Goal: Find specific page/section: Find specific page/section

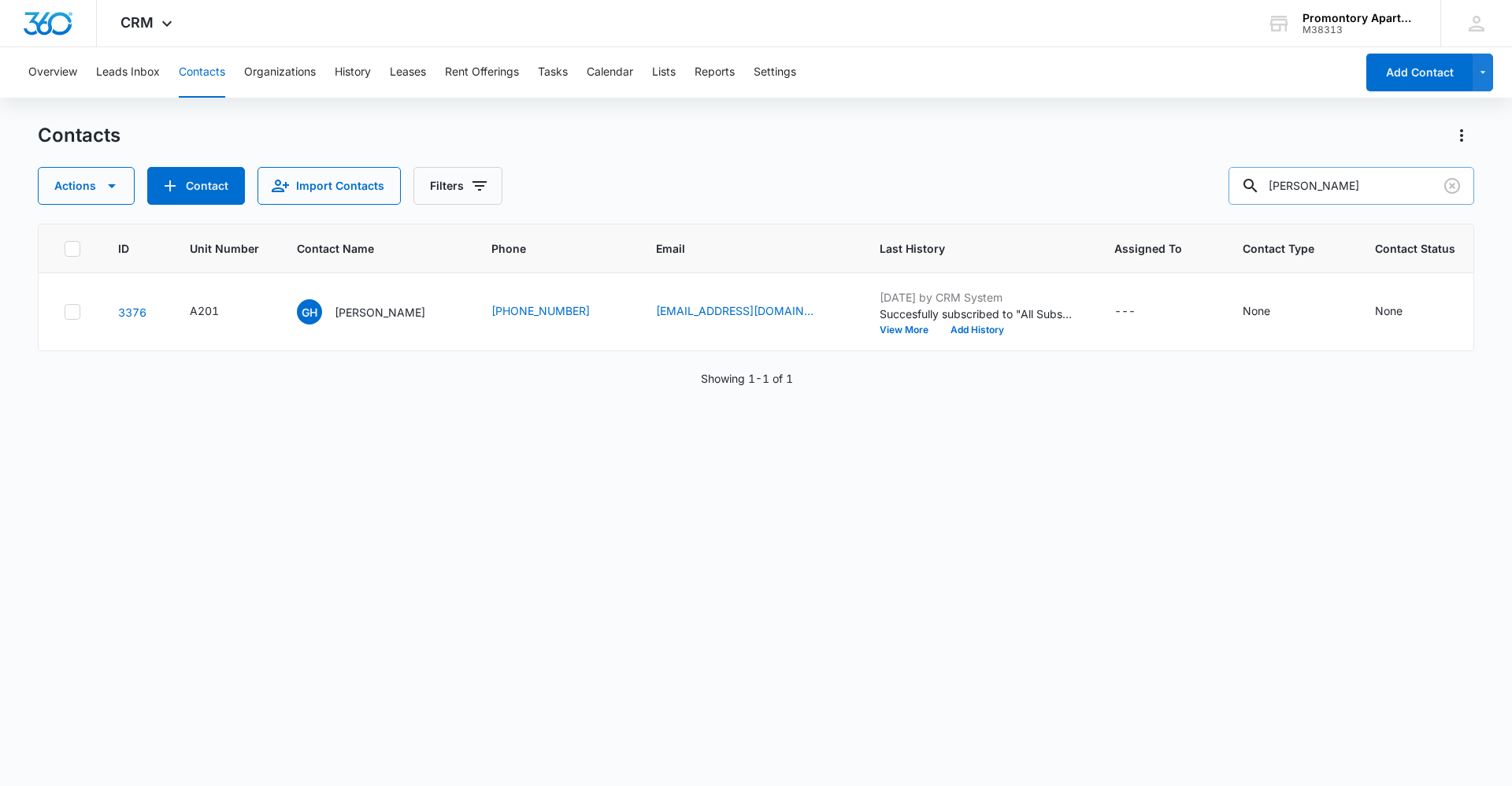
click at [1369, 198] on input "[PERSON_NAME]" at bounding box center [1351, 186] width 245 height 38
drag, startPoint x: 1451, startPoint y: 185, endPoint x: 1408, endPoint y: 185, distance: 43.0
click at [1449, 185] on icon "Clear" at bounding box center [1452, 186] width 19 height 19
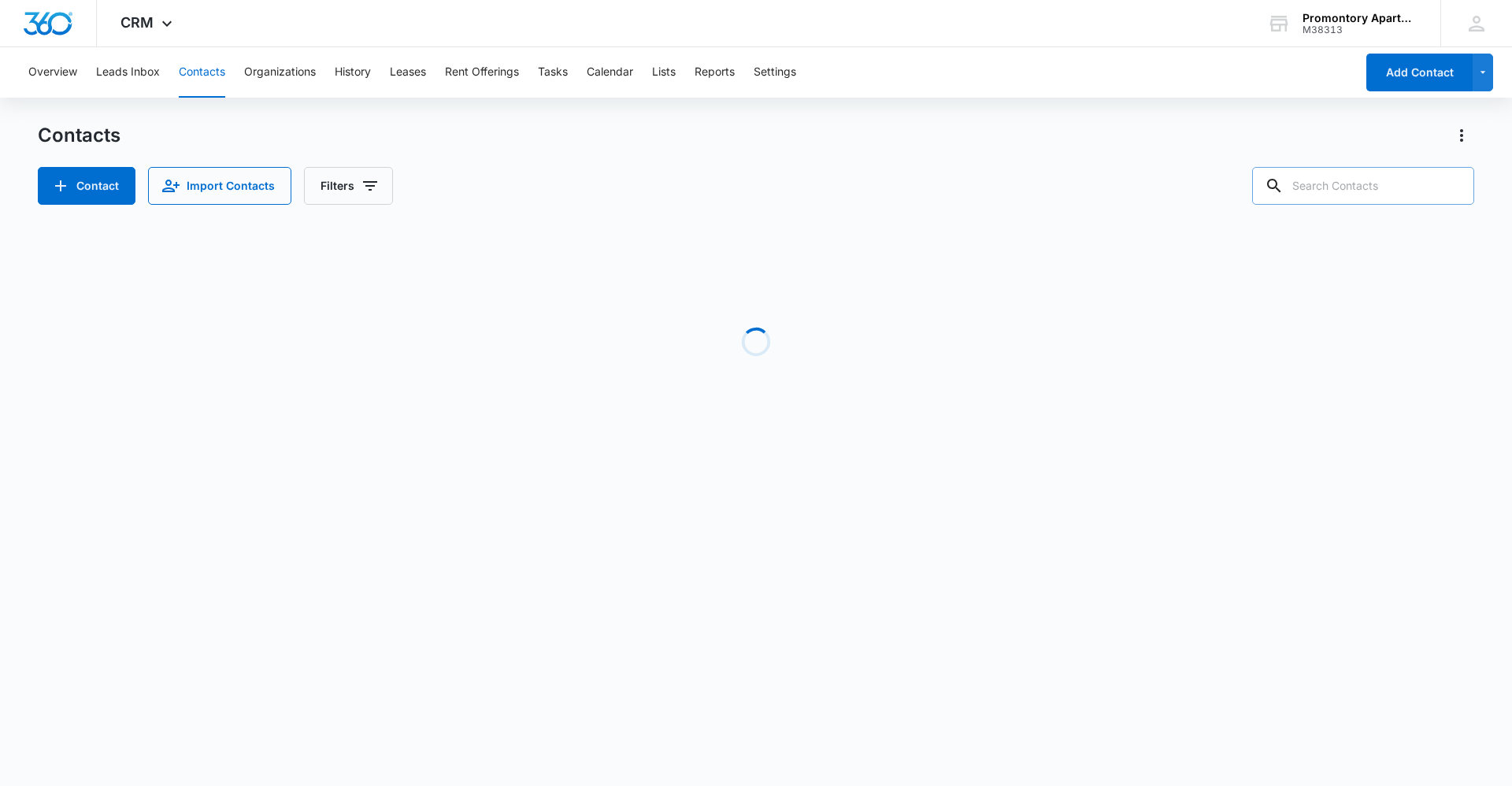
click at [1361, 191] on input "text" at bounding box center [1364, 186] width 222 height 38
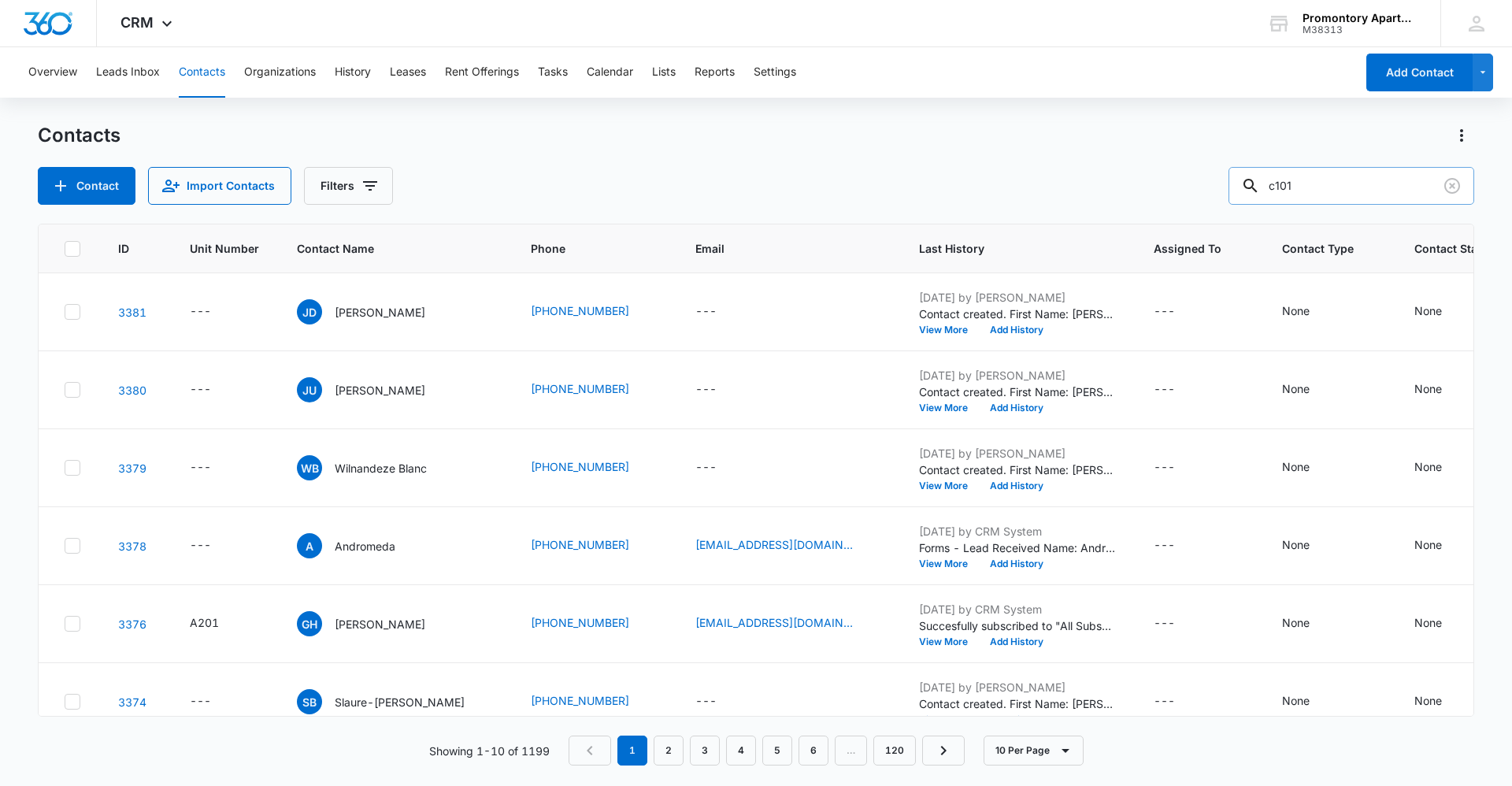
type input "c101"
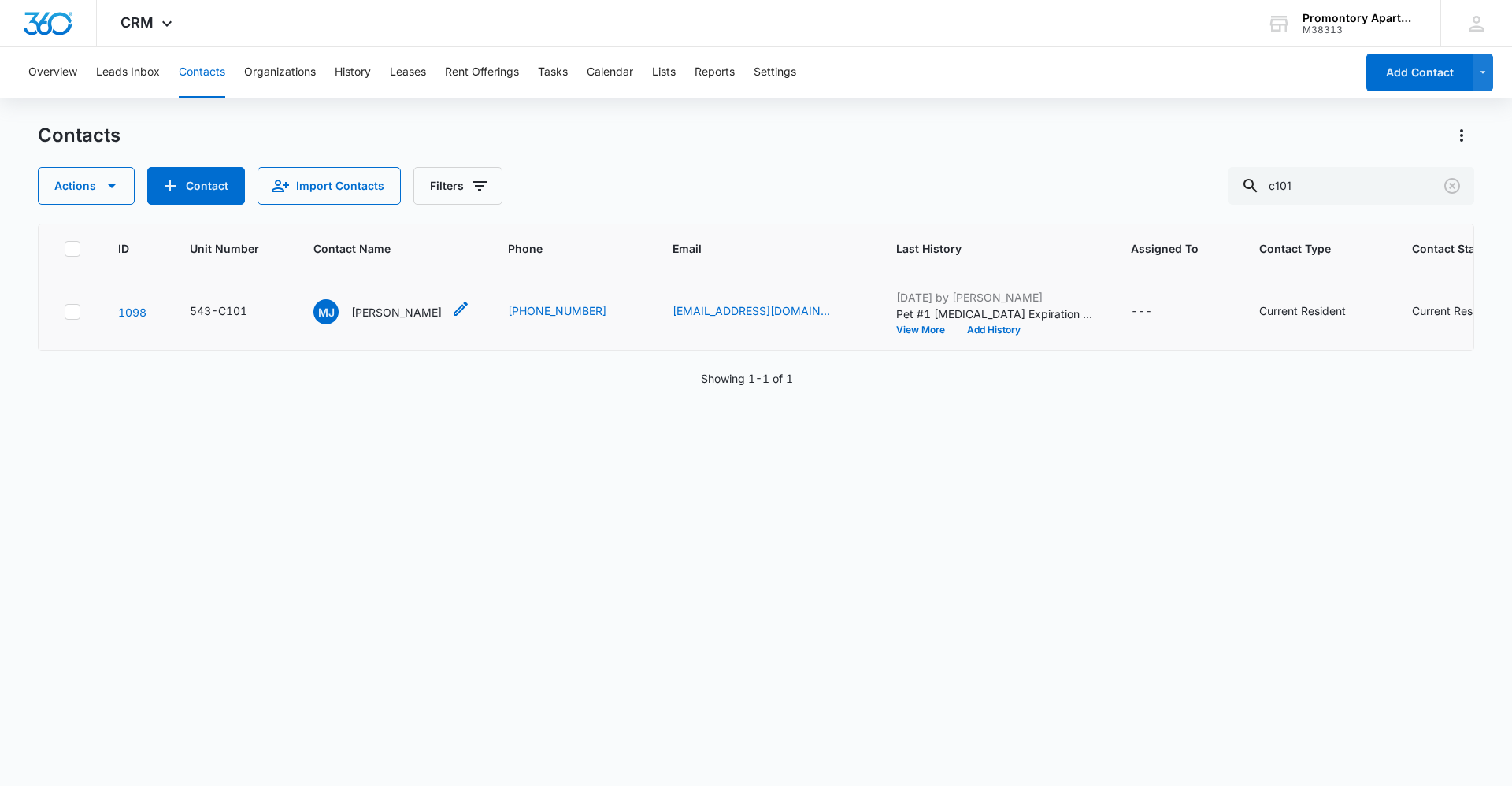
click at [398, 309] on p "[PERSON_NAME]" at bounding box center [396, 312] width 90 height 16
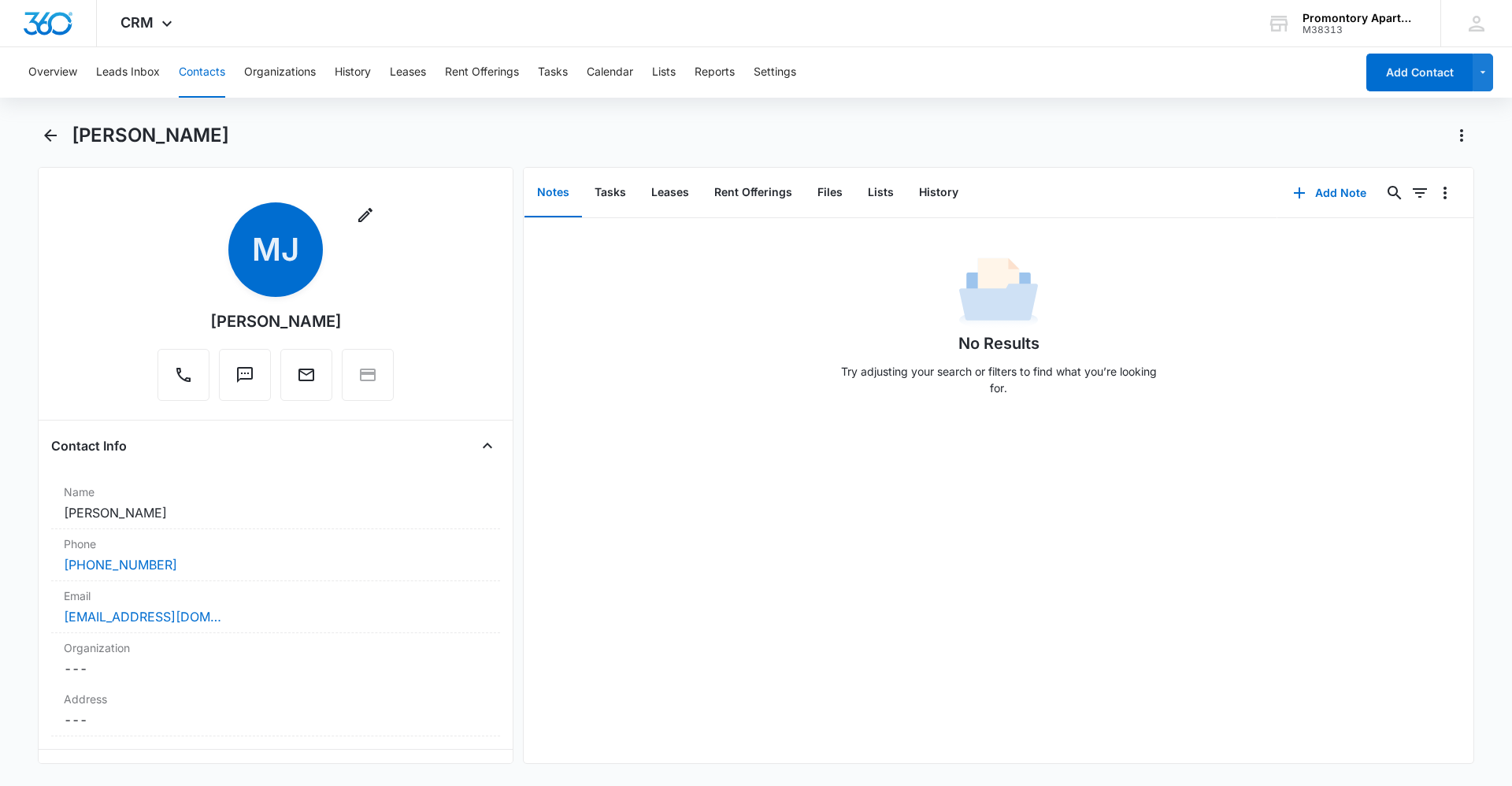
click at [759, 452] on div "No Results Try adjusting your search or filters to find what you’re looking for." at bounding box center [999, 490] width 950 height 545
click at [616, 192] on button "Tasks" at bounding box center [609, 192] width 56 height 49
click at [560, 185] on button "Notes" at bounding box center [553, 192] width 57 height 49
click at [625, 187] on button "Tasks" at bounding box center [609, 192] width 56 height 49
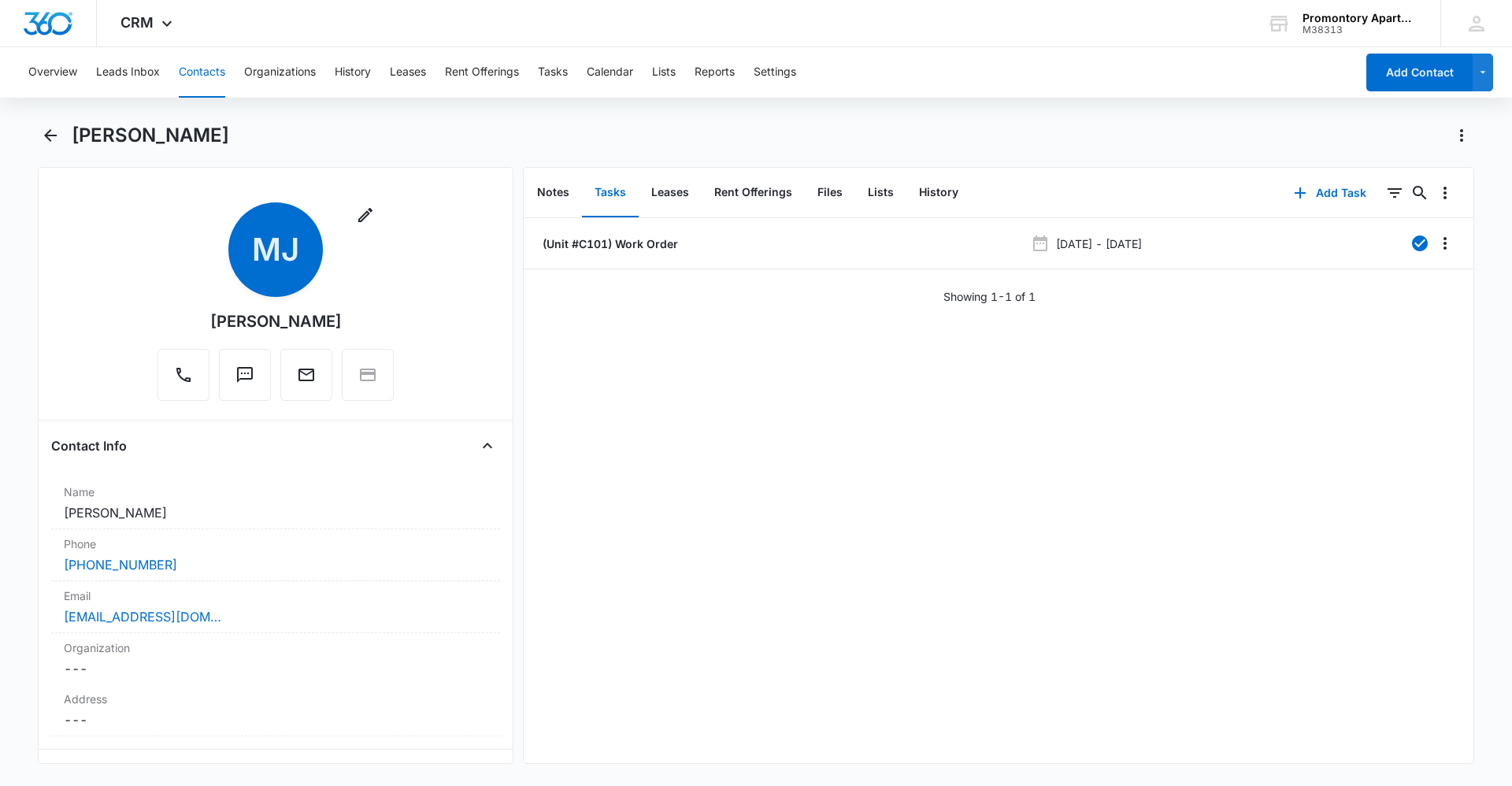
click at [669, 418] on div "(Unit #C101) Work Order [DATE] - [DATE] Showing 1-1 of 1" at bounding box center [999, 490] width 950 height 545
click at [560, 184] on button "Notes" at bounding box center [553, 192] width 57 height 49
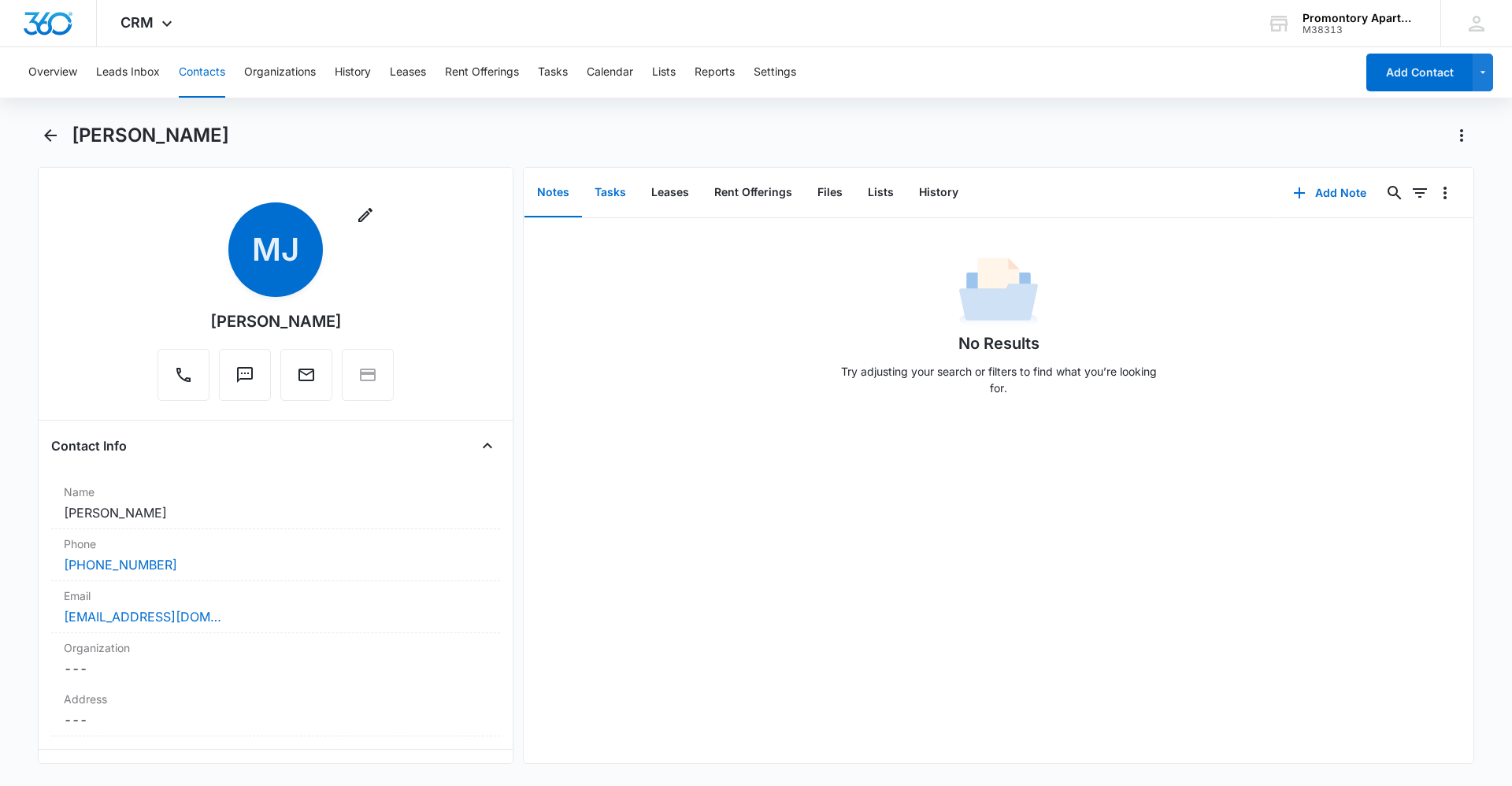
click at [608, 192] on button "Tasks" at bounding box center [609, 192] width 56 height 49
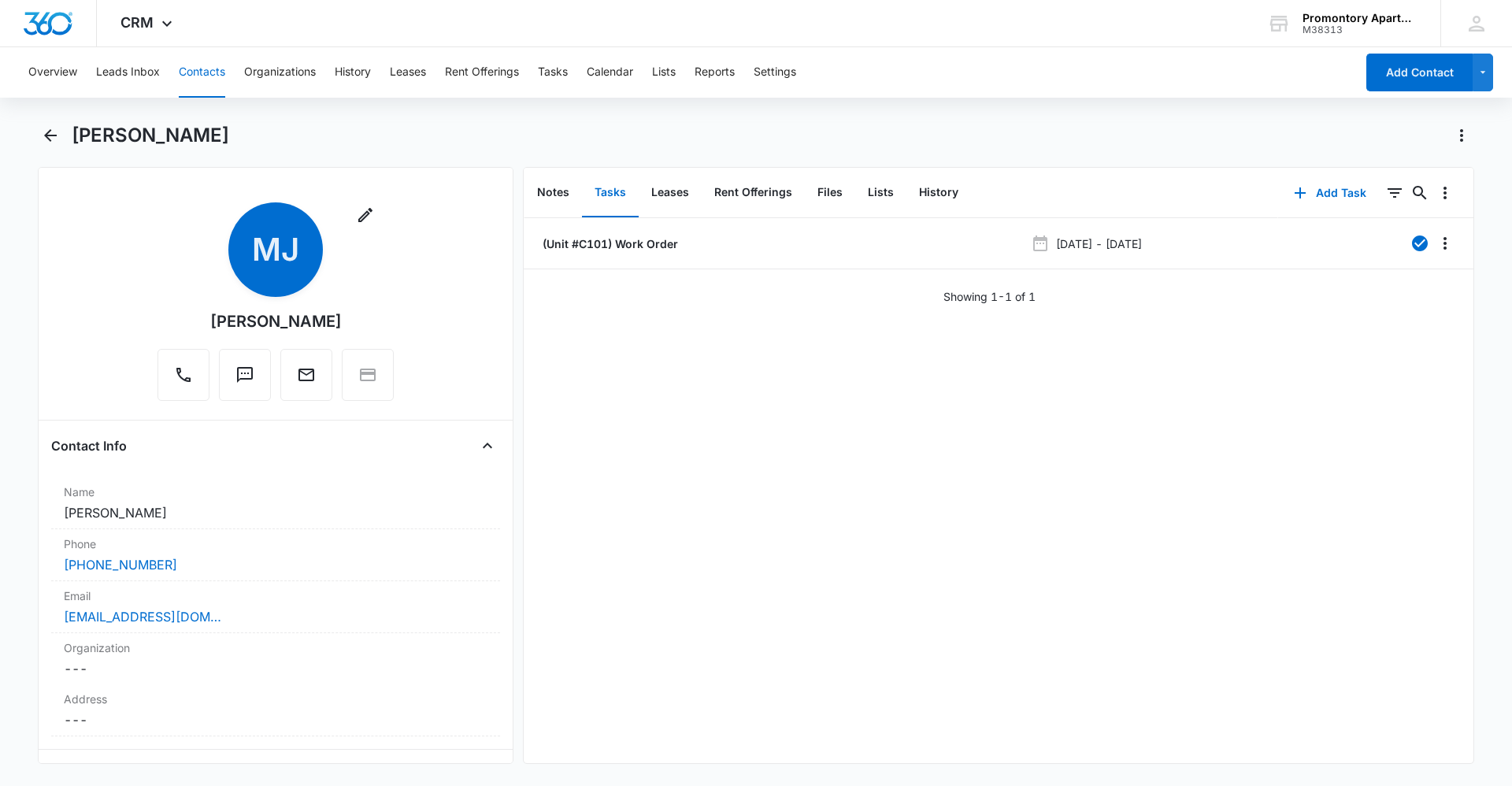
click at [612, 186] on button "Tasks" at bounding box center [609, 192] width 56 height 49
click at [190, 75] on button "Contacts" at bounding box center [202, 73] width 47 height 50
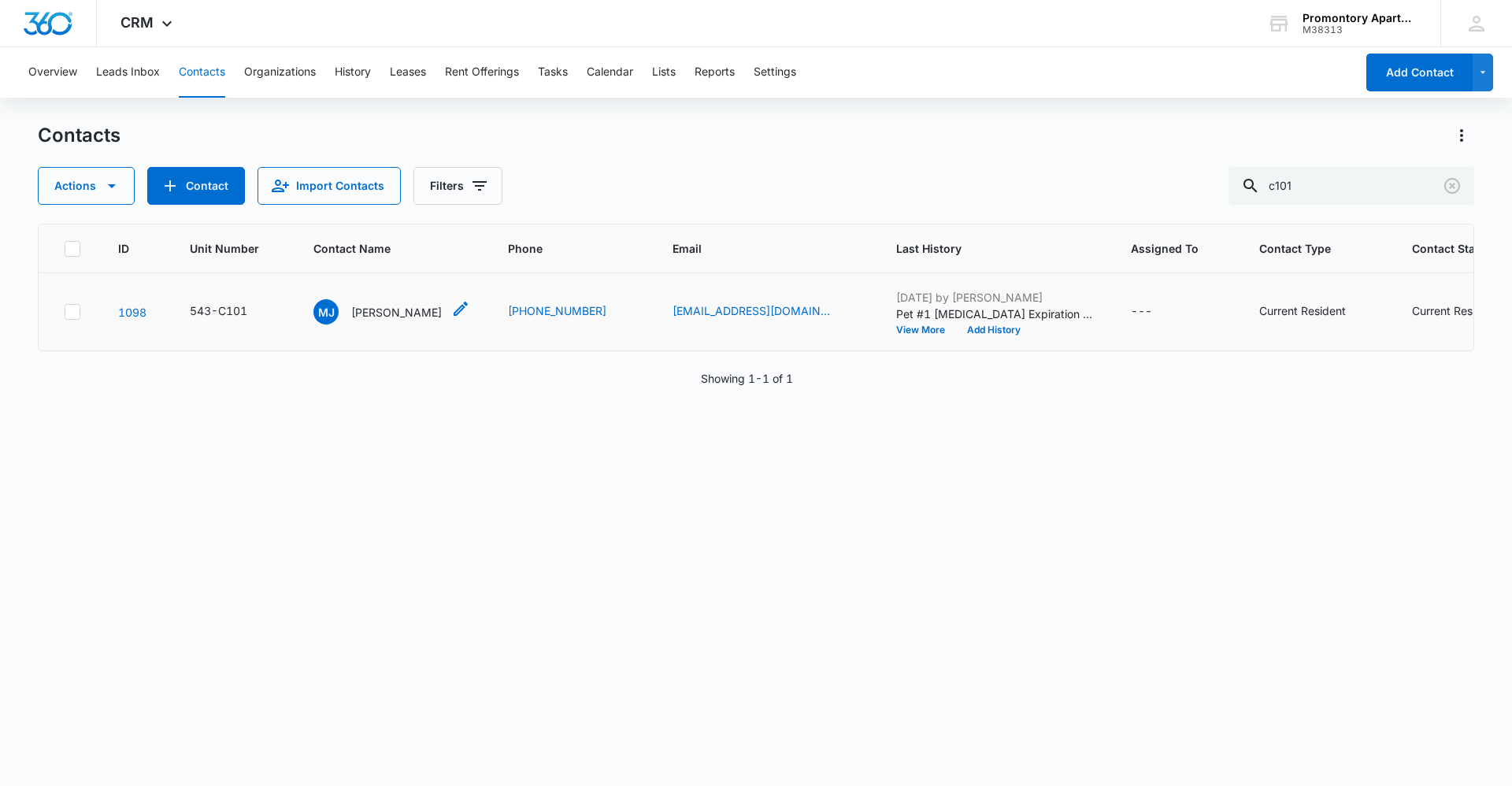
click at [427, 315] on p "[PERSON_NAME]" at bounding box center [396, 312] width 90 height 16
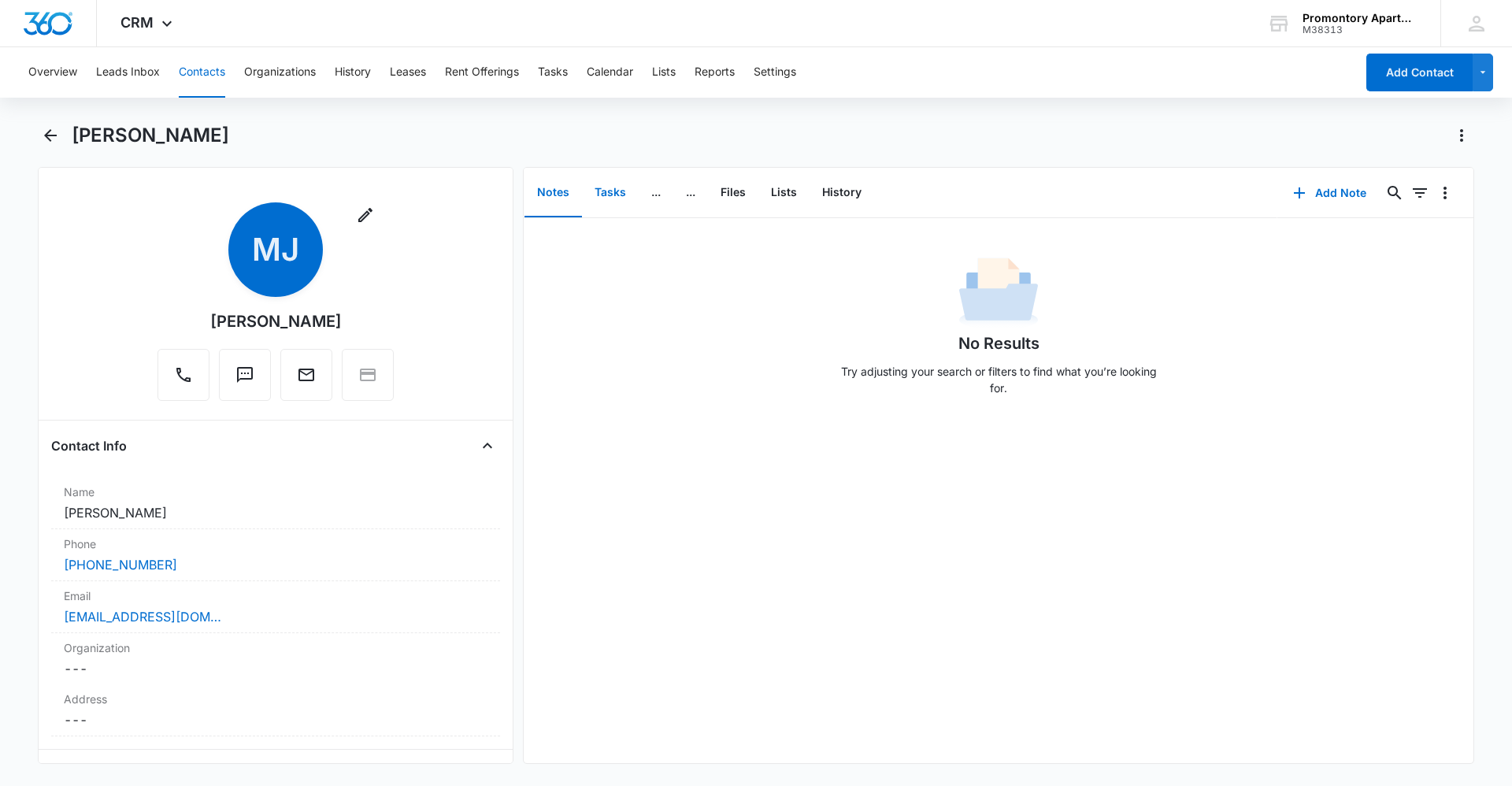
click at [622, 193] on button "Tasks" at bounding box center [609, 192] width 56 height 49
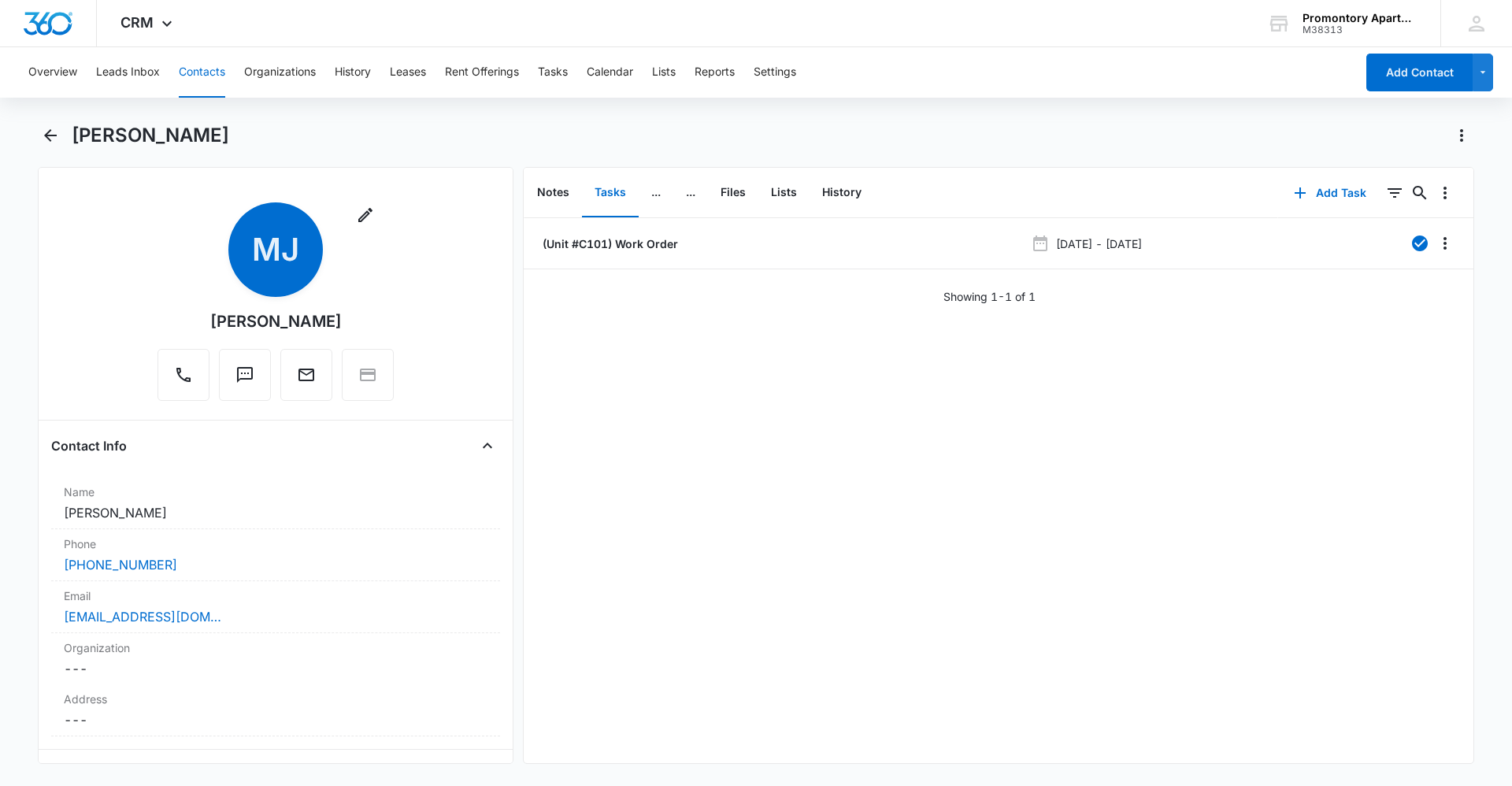
click at [680, 324] on div "(Unit #C101) Work Order [DATE] - [DATE] Showing 1-1 of 1" at bounding box center [999, 490] width 950 height 545
click at [642, 124] on div "[PERSON_NAME]" at bounding box center [773, 135] width 1403 height 25
drag, startPoint x: 943, startPoint y: 438, endPoint x: 839, endPoint y: 464, distance: 107.2
click at [942, 445] on div "(Unit #C101) Work Order [DATE] - [DATE] Showing 1-1 of 1" at bounding box center [999, 490] width 950 height 545
click at [34, 125] on main "[PERSON_NAME] Remove MJ [PERSON_NAME] Contact Info Name Cancel Save Changes [PE…" at bounding box center [756, 452] width 1512 height 659
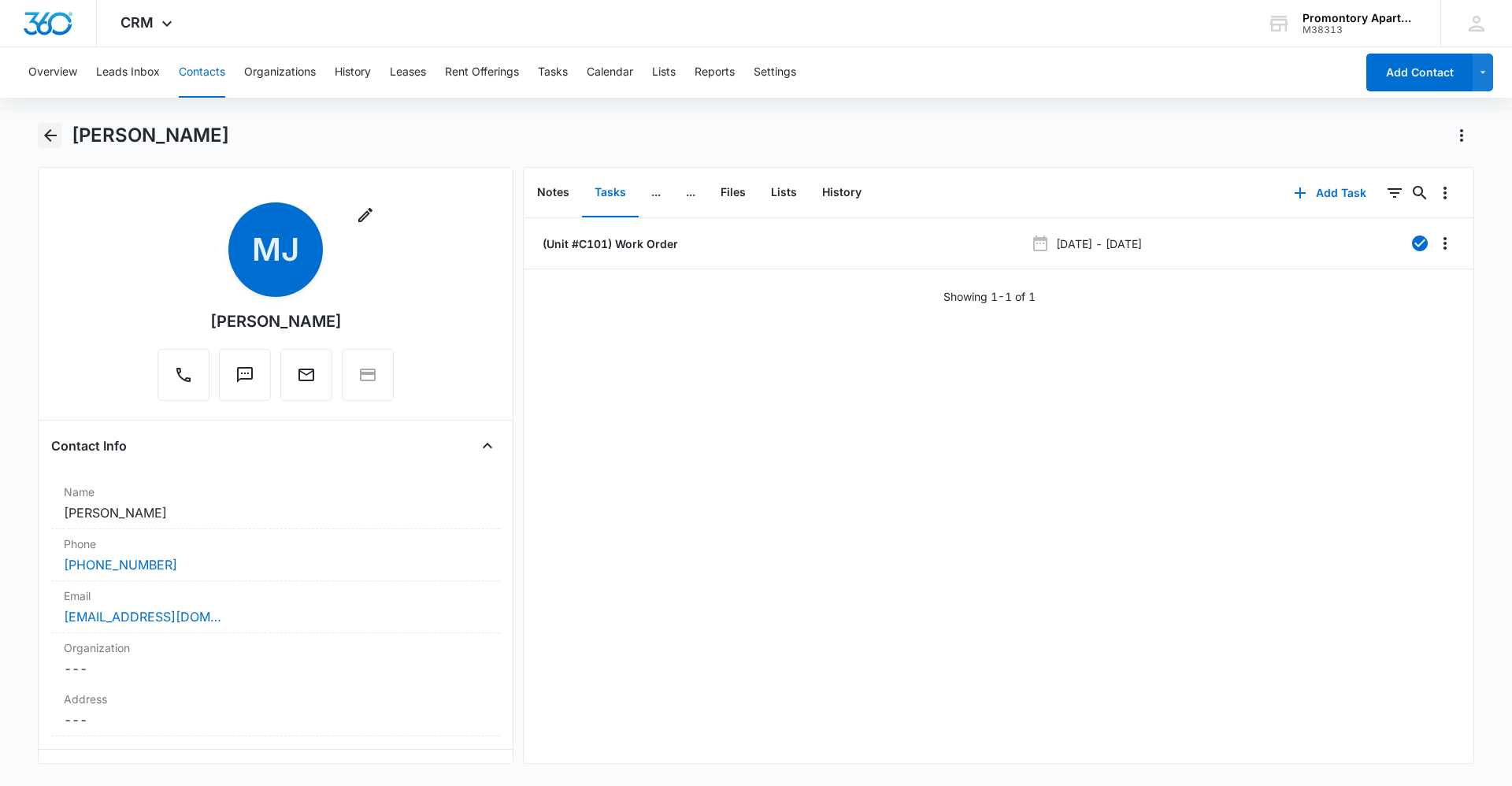
click at [39, 133] on button "Back" at bounding box center [50, 135] width 24 height 25
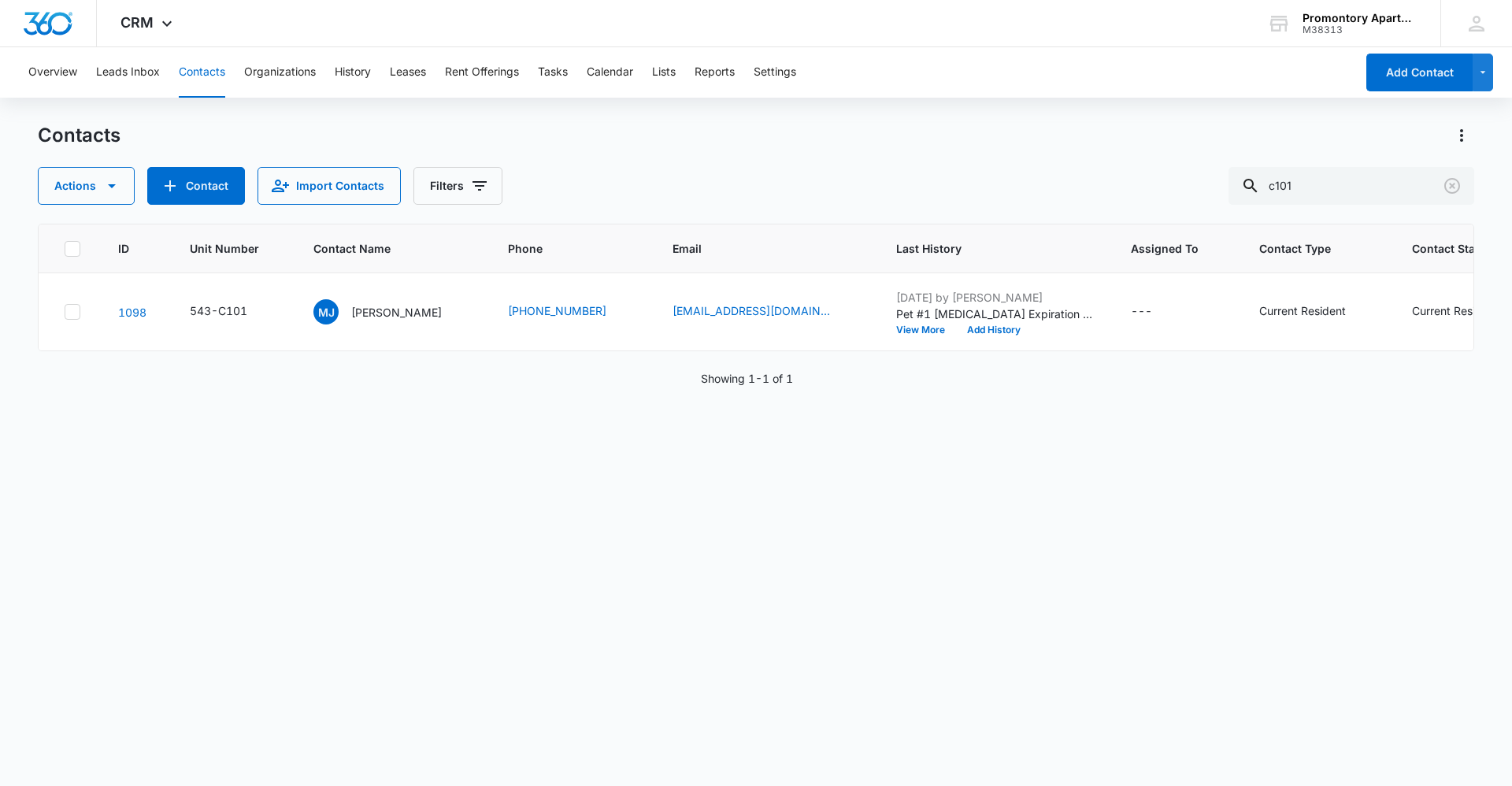
click at [445, 568] on div "ID Unit Number Contact Name Phone Email Last History Assigned To Contact Type C…" at bounding box center [756, 494] width 1437 height 542
